Goal: Transaction & Acquisition: Purchase product/service

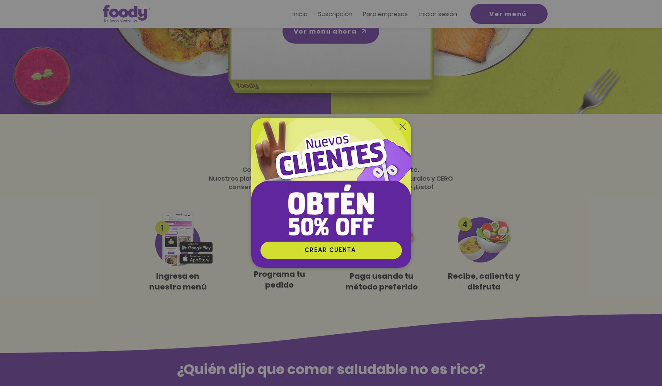
click at [402, 128] on icon "Volver al sitio" at bounding box center [402, 127] width 6 height 6
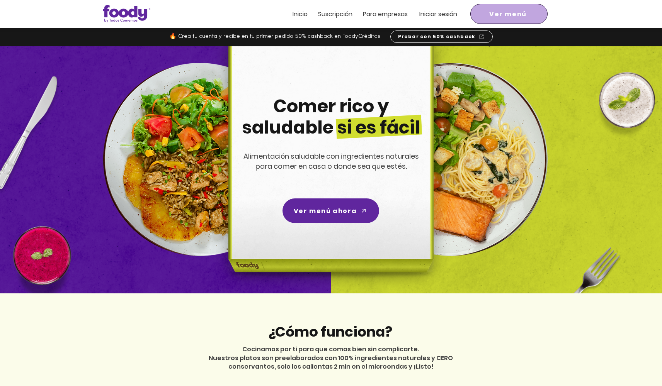
click at [496, 18] on span "Ver menú" at bounding box center [507, 14] width 37 height 10
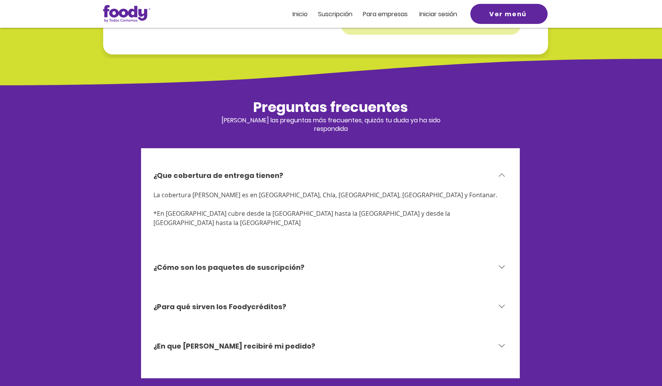
scroll to position [2549, 0]
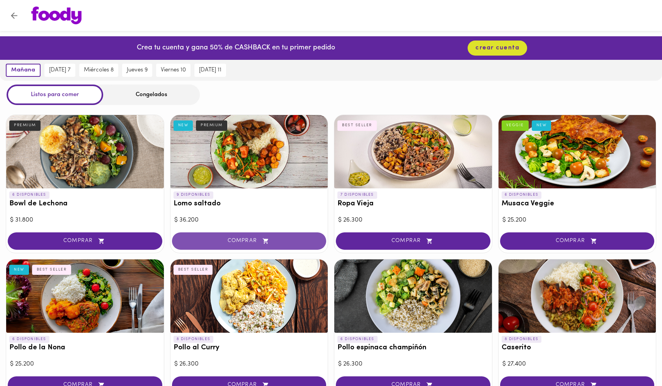
click at [251, 238] on span "COMPRAR" at bounding box center [248, 241] width 135 height 7
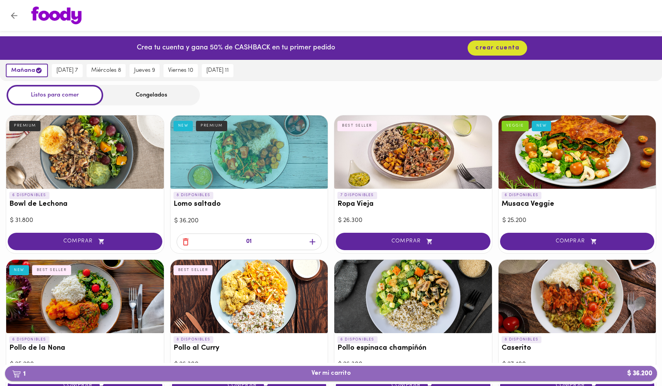
click at [237, 371] on span "1 Ver mi carrito $ 36.200" at bounding box center [330, 373] width 639 height 7
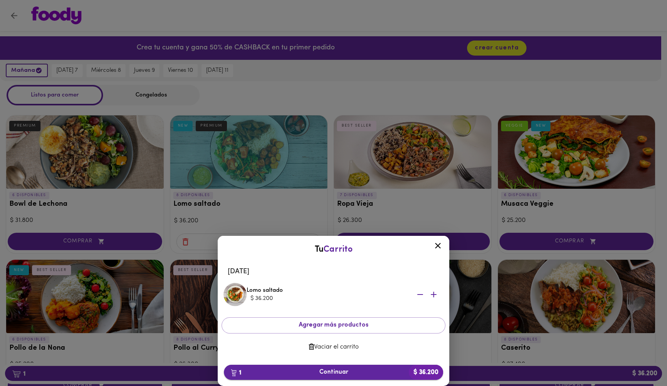
click at [283, 373] on span "1 Continuar $ 36.200" at bounding box center [333, 372] width 207 height 7
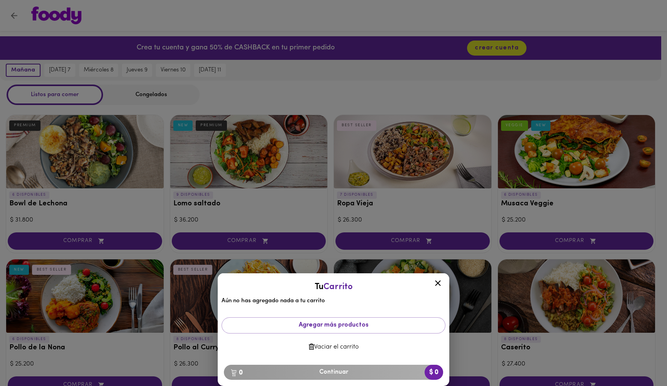
click at [439, 283] on icon at bounding box center [438, 283] width 6 height 6
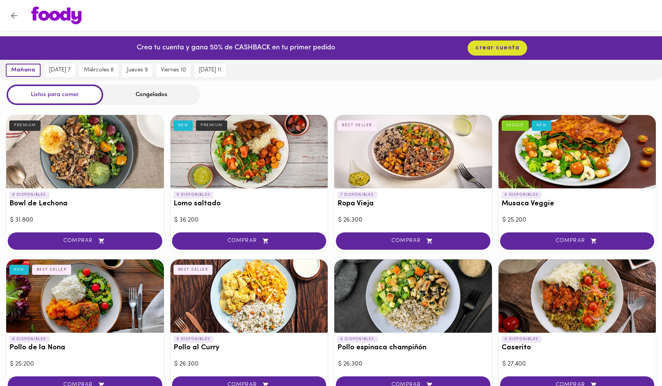
click at [43, 14] on img at bounding box center [56, 16] width 50 height 18
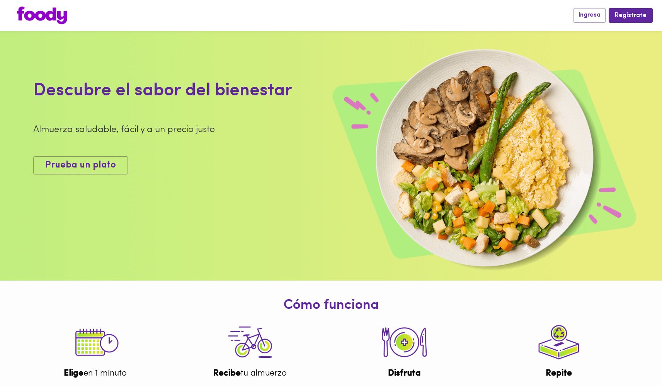
scroll to position [235, 0]
